Goal: Register for event/course

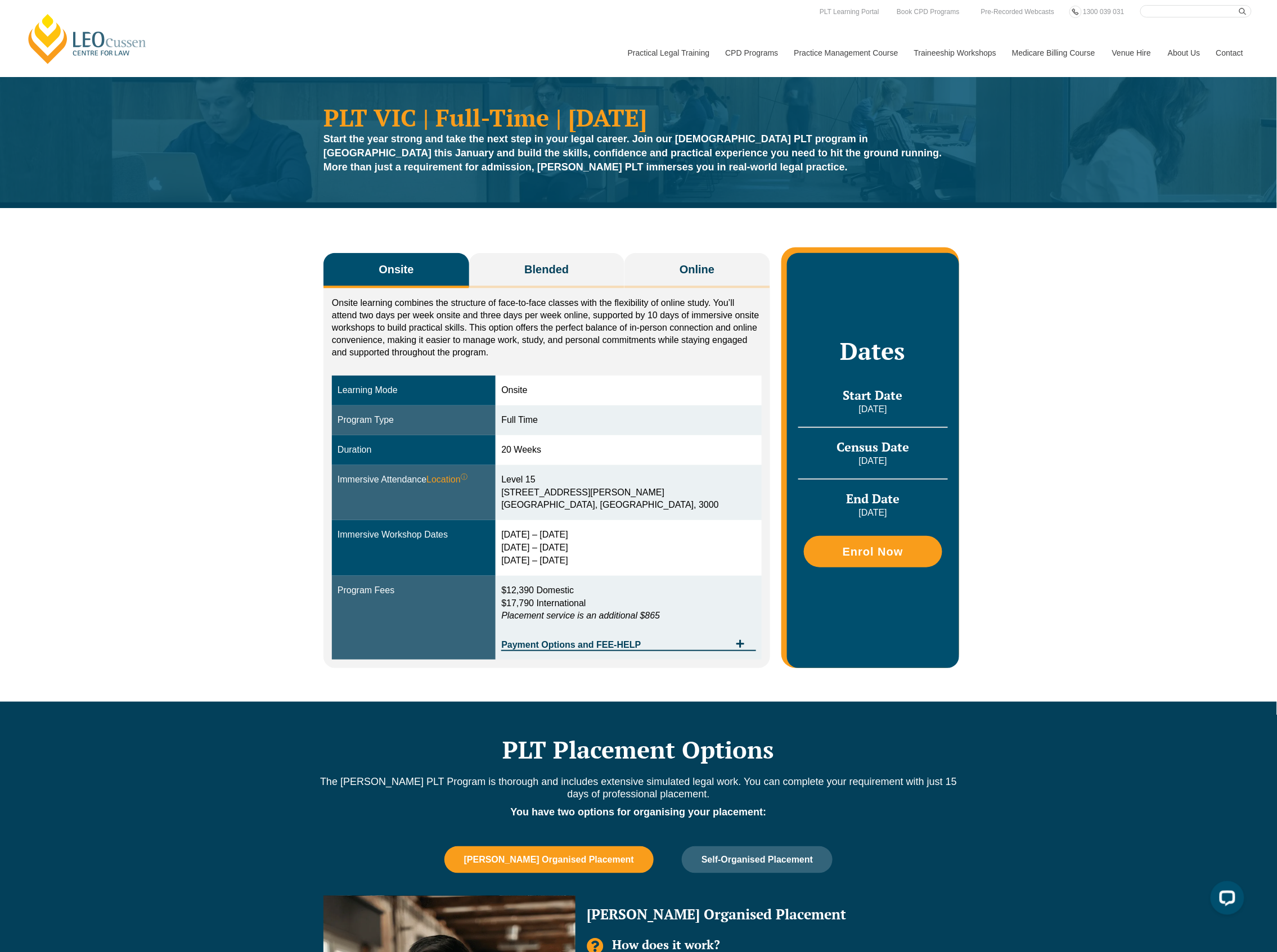
drag, startPoint x: 1153, startPoint y: 378, endPoint x: 1056, endPoint y: 279, distance: 138.6
click at [1153, 378] on div "Onsite Blended Online Onsite learning combines the structure of face-to-face cl…" at bounding box center [638, 455] width 1277 height 494
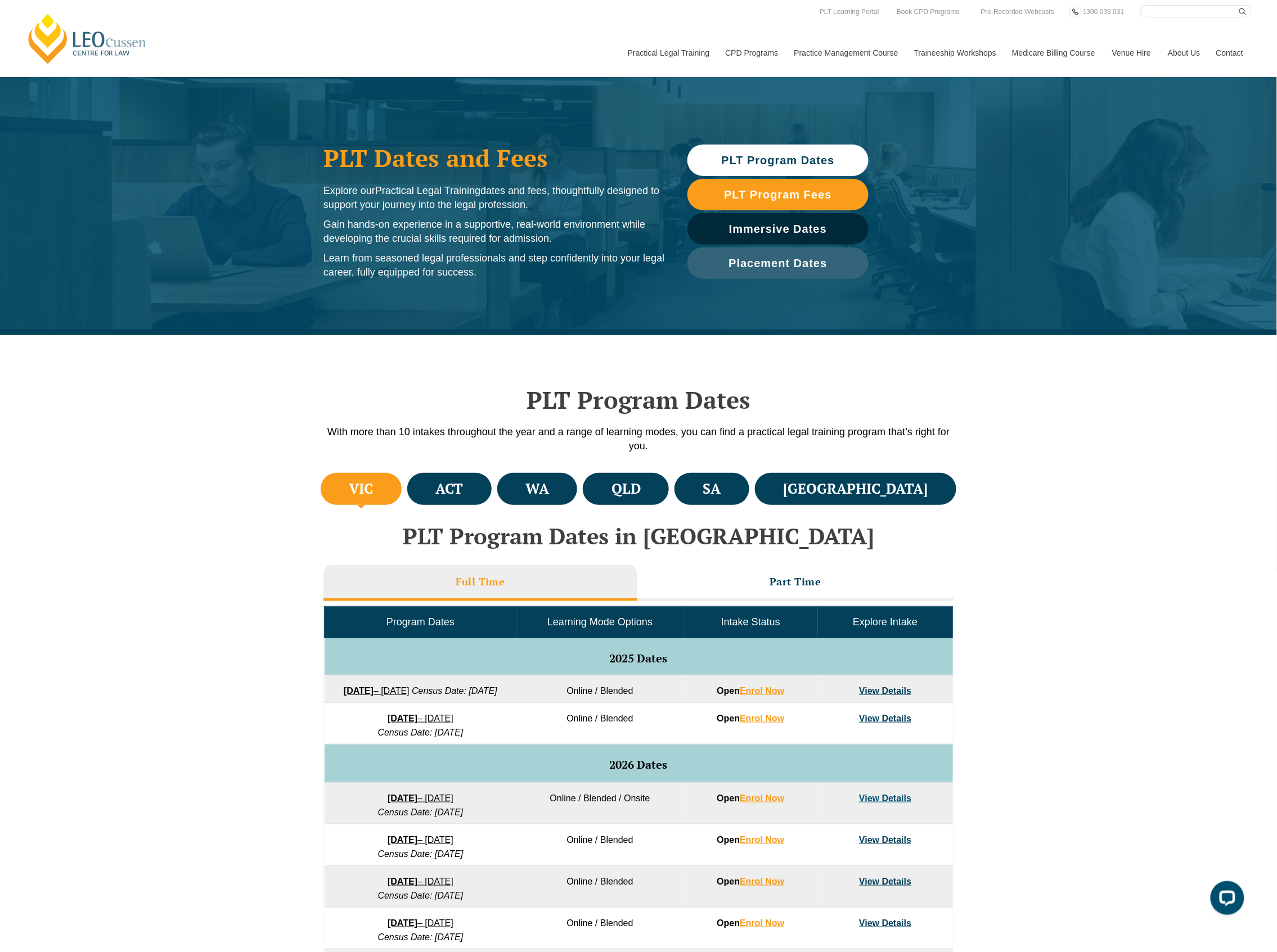
click at [1065, 608] on div "VIC ACT WA QLD SA NSW PLT Program Dates in Victoria Full Time Part Time Program…" at bounding box center [638, 796] width 1277 height 652
click at [893, 691] on link "View Details" at bounding box center [886, 691] width 53 height 9
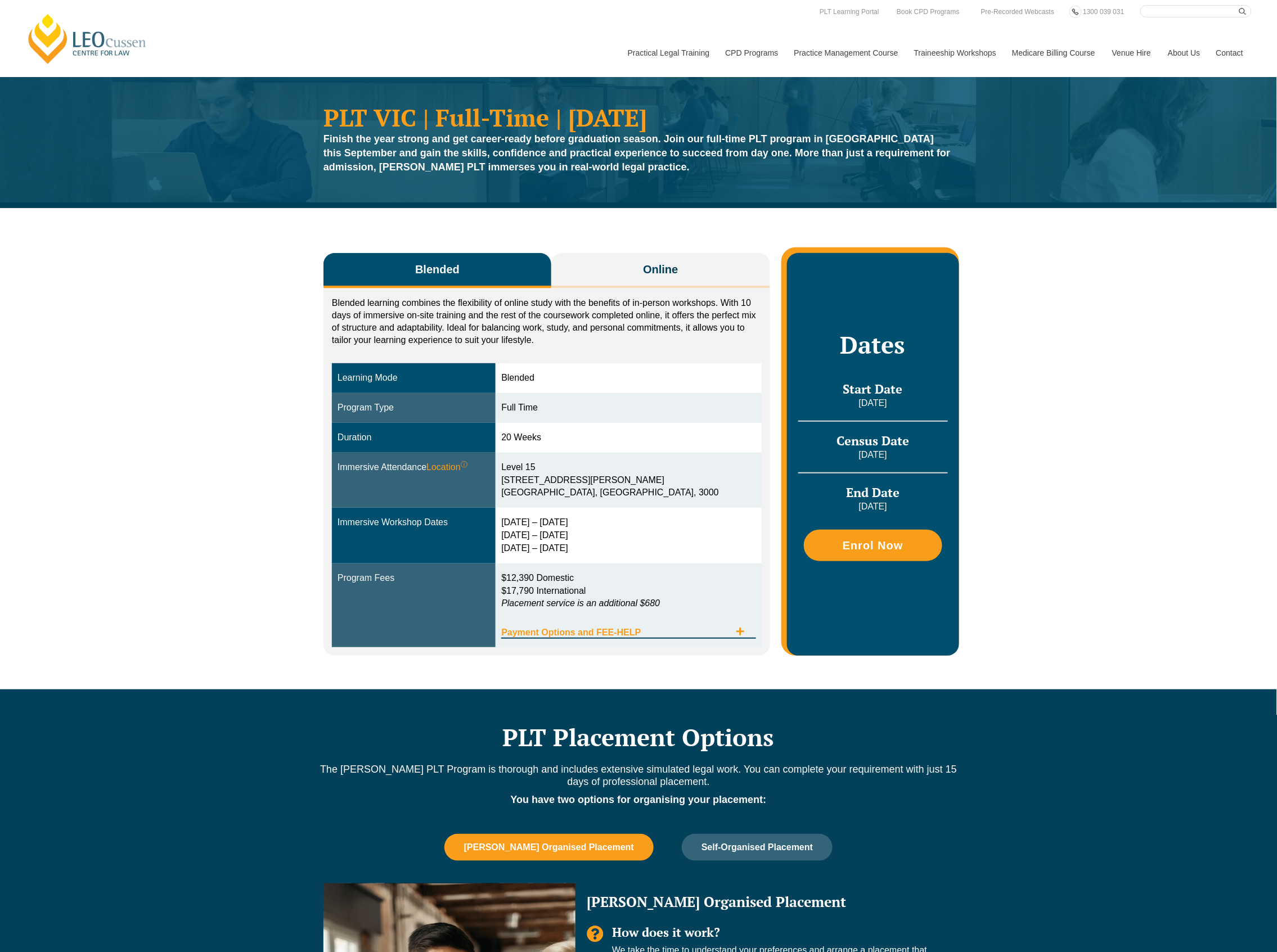
click at [738, 621] on div "Payment Options and FEE-HELP" at bounding box center [629, 628] width 254 height 23
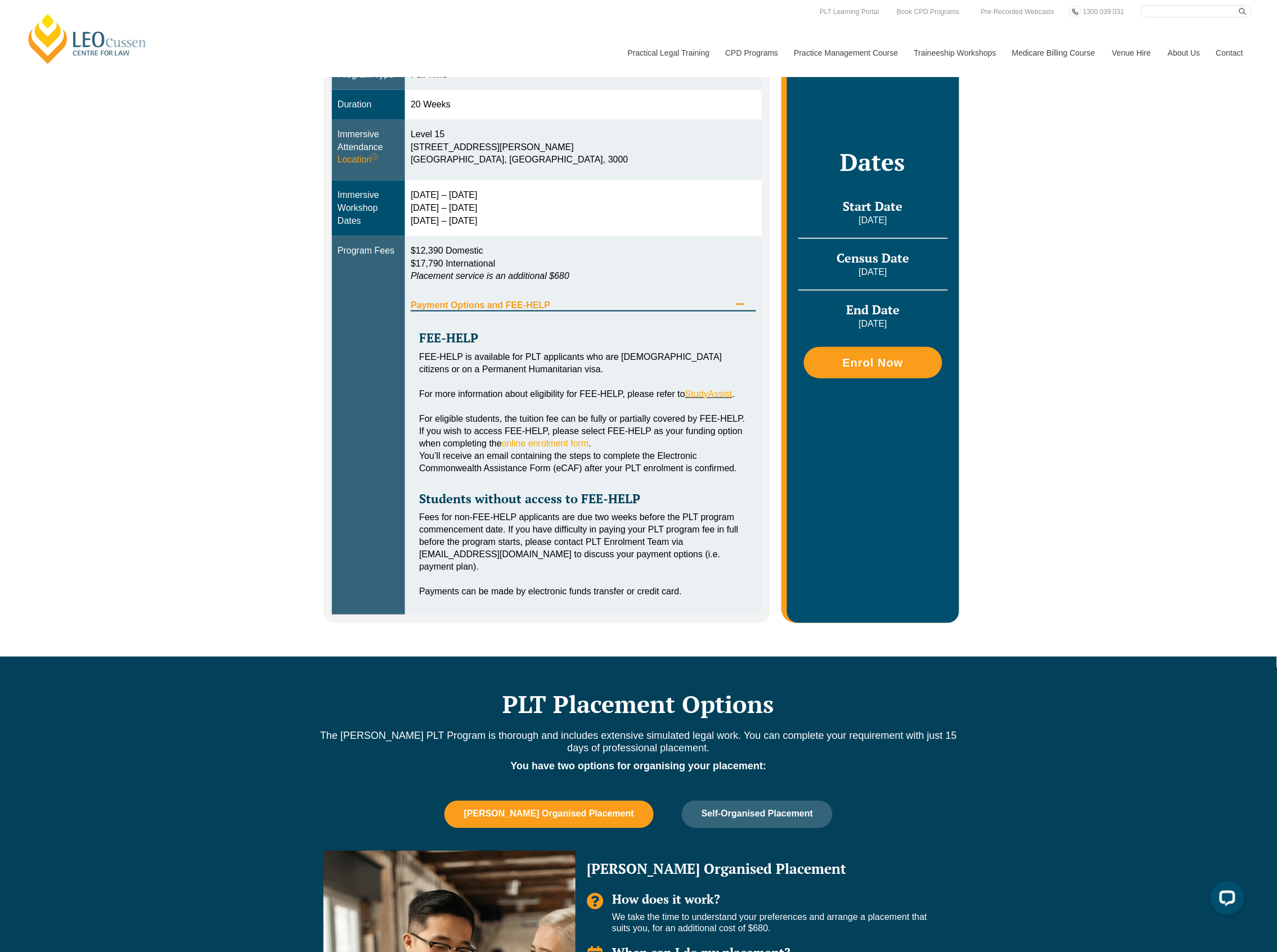
scroll to position [300, 0]
